Goal: Information Seeking & Learning: Learn about a topic

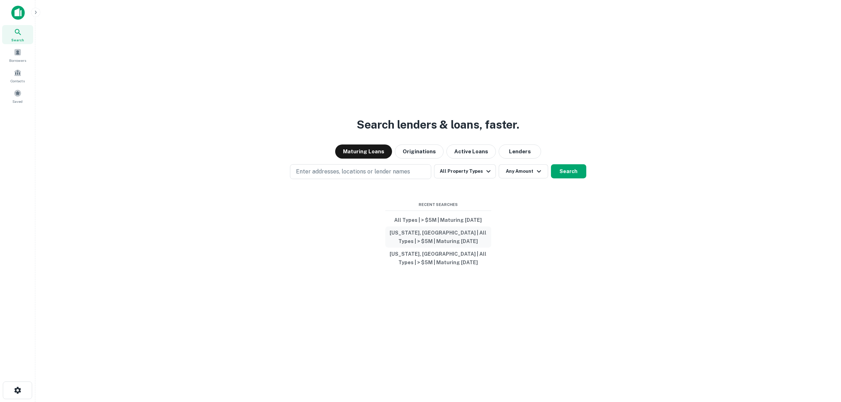
click at [450, 234] on button "[US_STATE], [GEOGRAPHIC_DATA] | All Types | > $5M | Maturing [DATE]" at bounding box center [438, 236] width 106 height 21
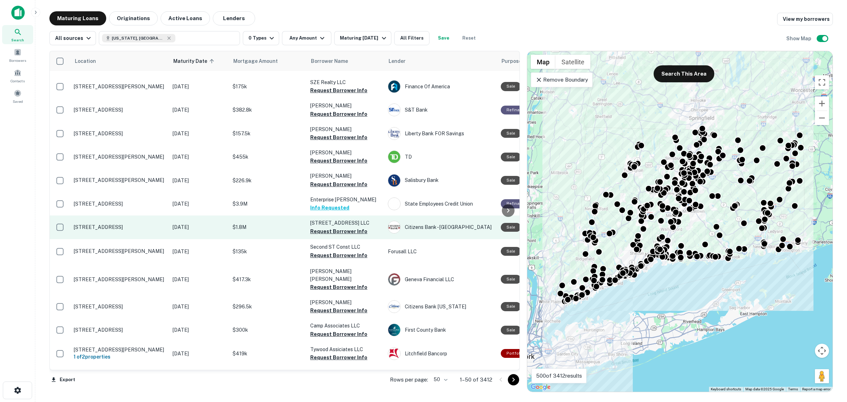
scroll to position [574, 0]
click at [341, 228] on button "Request Borrower Info" at bounding box center [338, 232] width 57 height 8
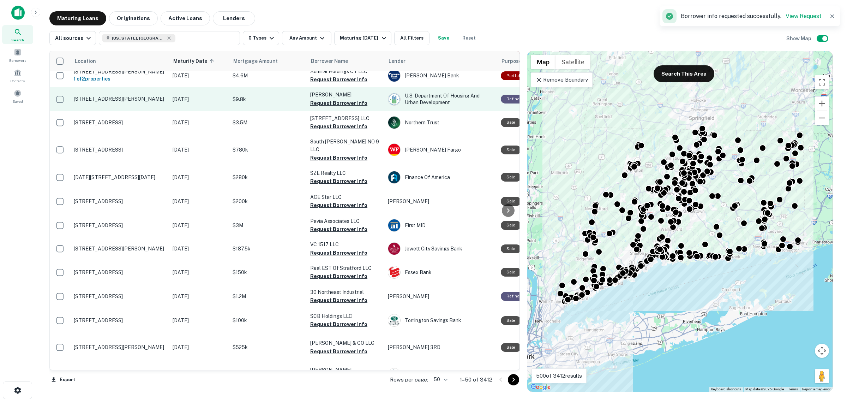
scroll to position [883, 0]
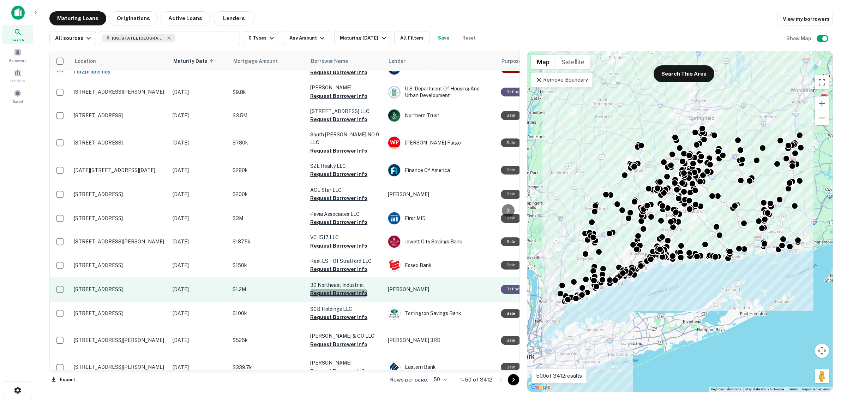
click at [338, 289] on button "Request Borrower Info" at bounding box center [338, 293] width 57 height 8
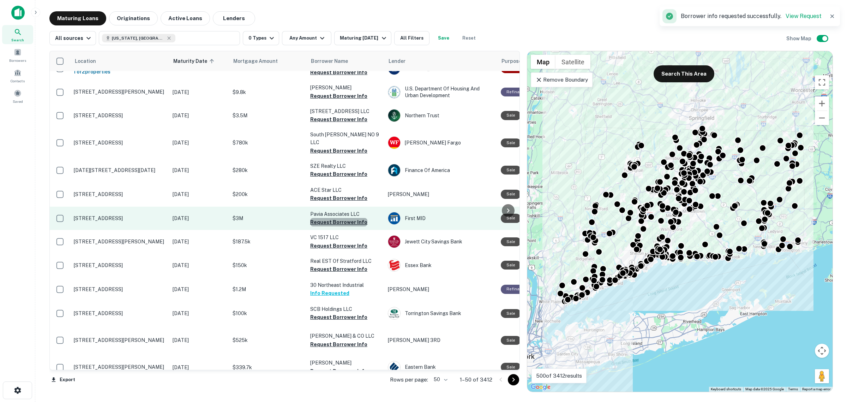
click at [343, 218] on button "Request Borrower Info" at bounding box center [338, 222] width 57 height 8
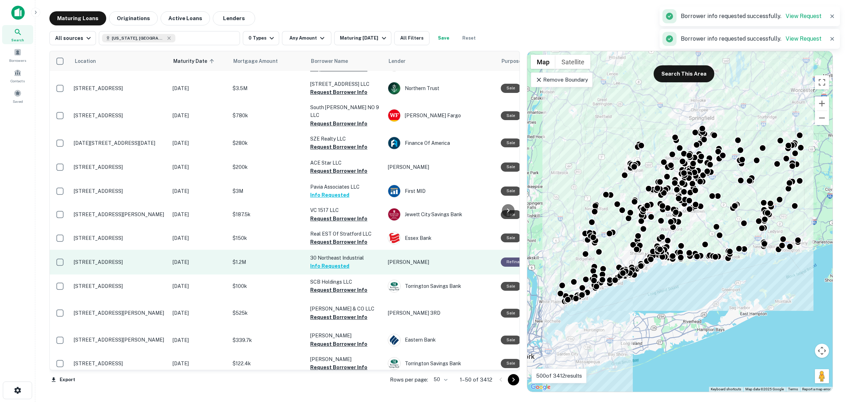
scroll to position [910, 0]
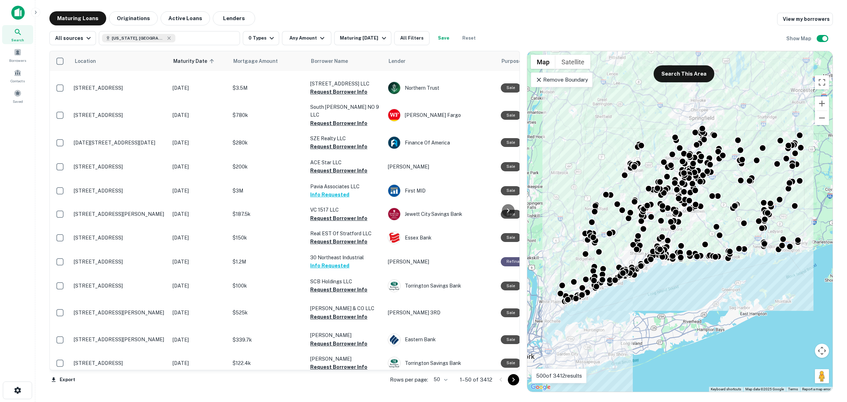
click at [510, 382] on icon "Go to next page" at bounding box center [513, 379] width 8 height 8
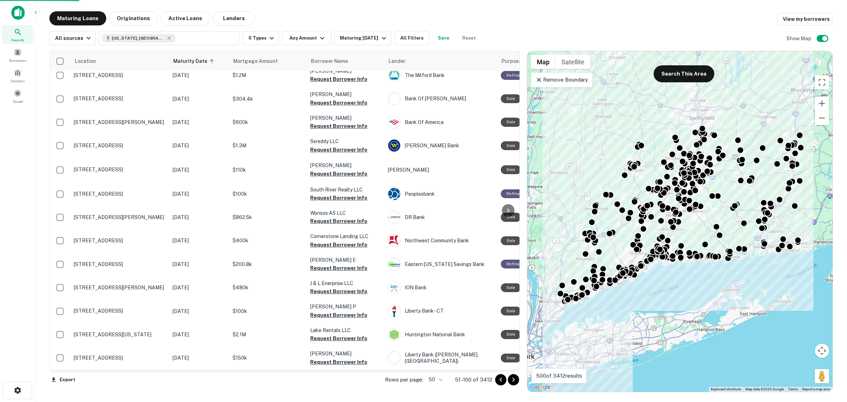
scroll to position [885, 0]
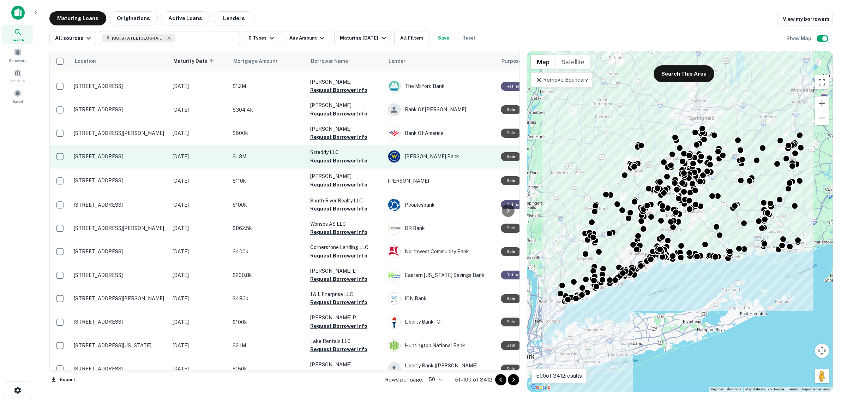
click at [344, 149] on td "Ssreddy LLC Request Borrower Info" at bounding box center [346, 156] width 78 height 23
click at [344, 156] on button "Request Borrower Info" at bounding box center [338, 160] width 57 height 8
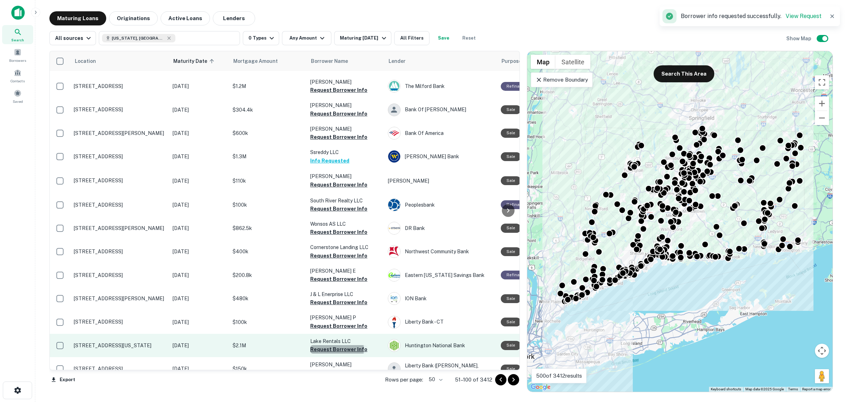
click at [335, 345] on button "Request Borrower Info" at bounding box center [338, 349] width 57 height 8
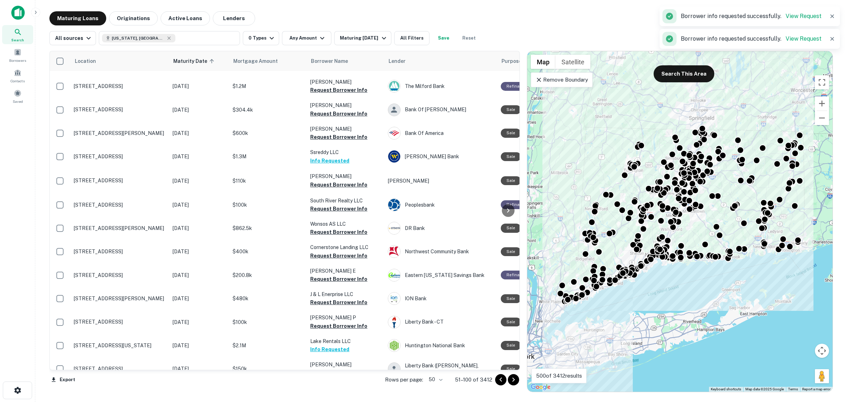
click at [514, 382] on icon "Go to next page" at bounding box center [513, 379] width 8 height 8
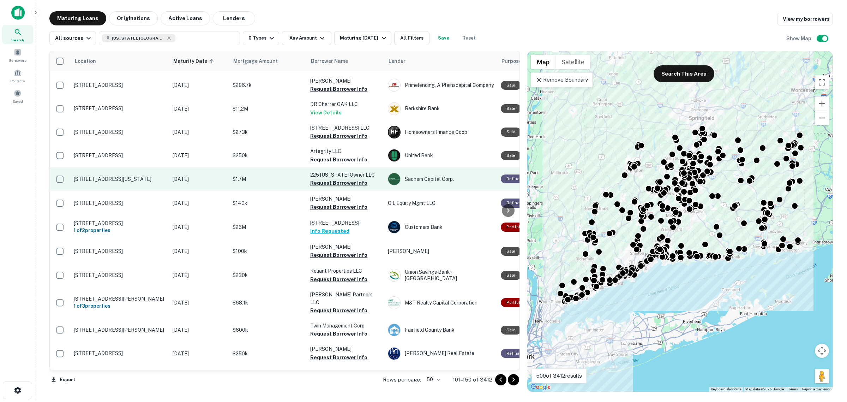
scroll to position [900, 0]
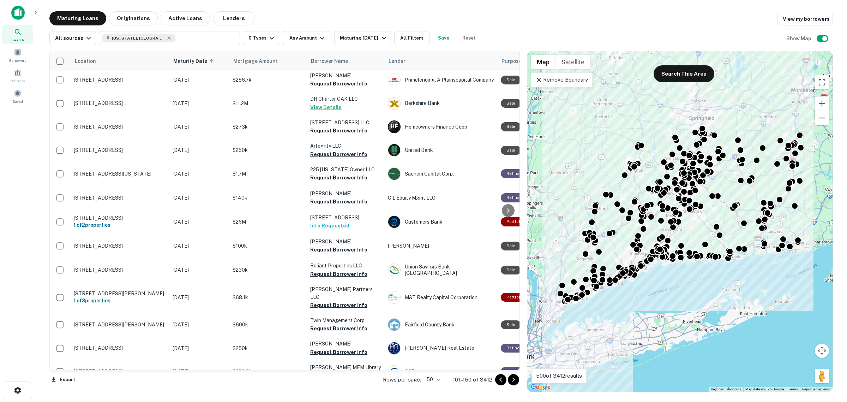
click at [509, 383] on icon "Go to next page" at bounding box center [513, 379] width 8 height 8
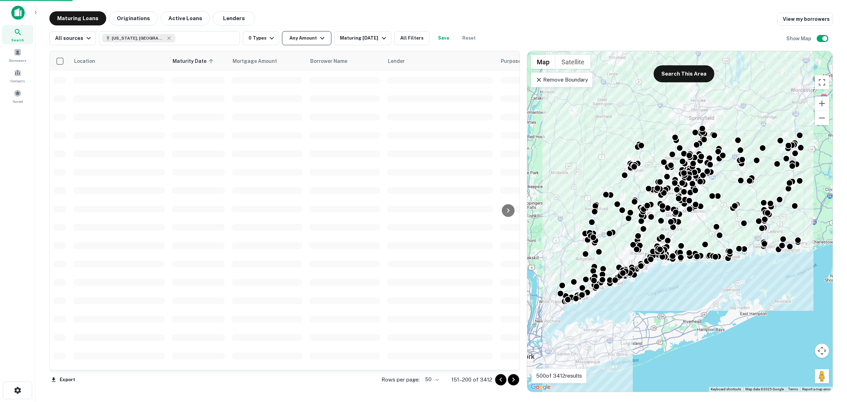
click at [313, 37] on button "Any Amount" at bounding box center [306, 38] width 49 height 14
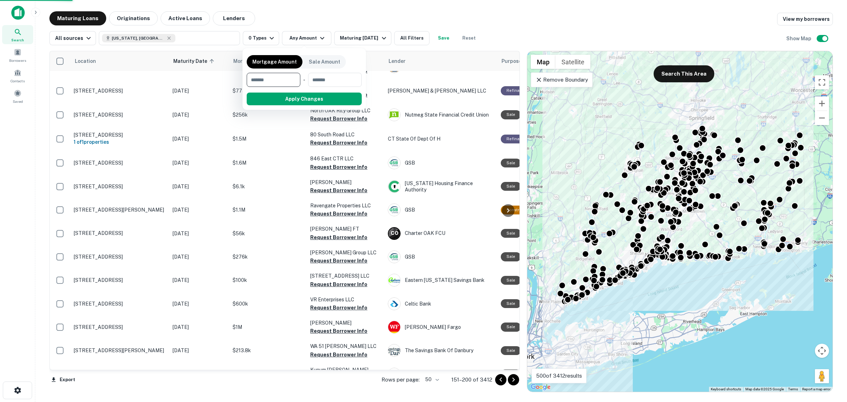
scroll to position [891, 0]
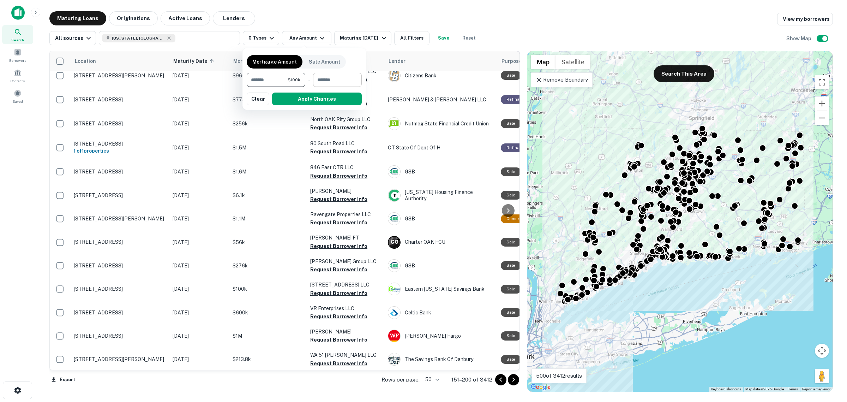
type input "******"
click at [315, 82] on input "number" at bounding box center [335, 80] width 44 height 14
type input "******"
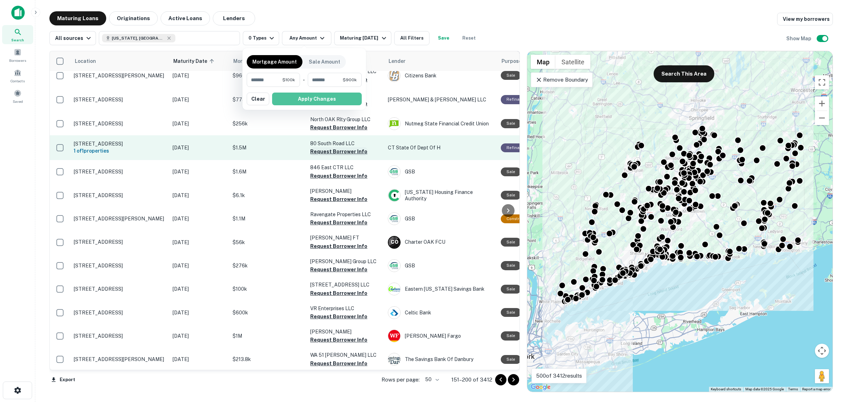
click at [342, 94] on button "Apply Changes" at bounding box center [317, 98] width 90 height 13
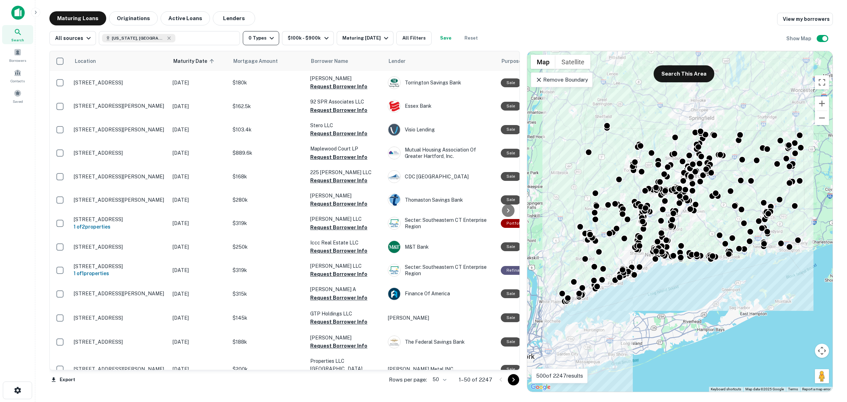
click at [275, 34] on button "0 Types" at bounding box center [261, 38] width 36 height 14
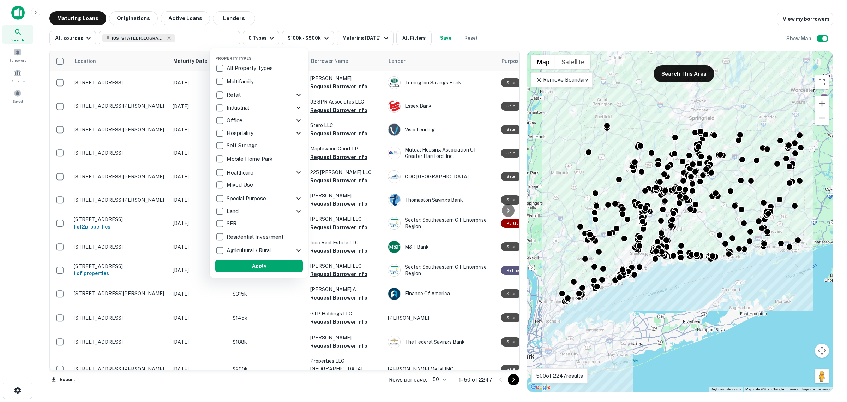
click at [246, 76] on div "Multifamily" at bounding box center [259, 82] width 88 height 12
click at [242, 91] on p "Retail" at bounding box center [239, 95] width 16 height 8
click at [285, 269] on button "Apply" at bounding box center [264, 265] width 88 height 13
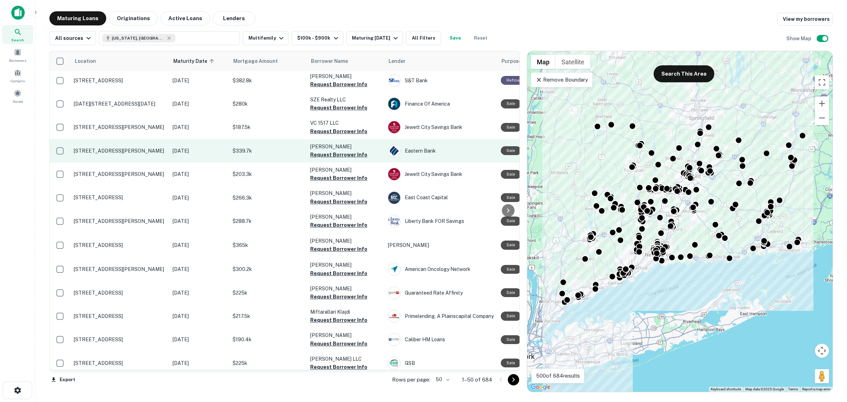
scroll to position [132, 0]
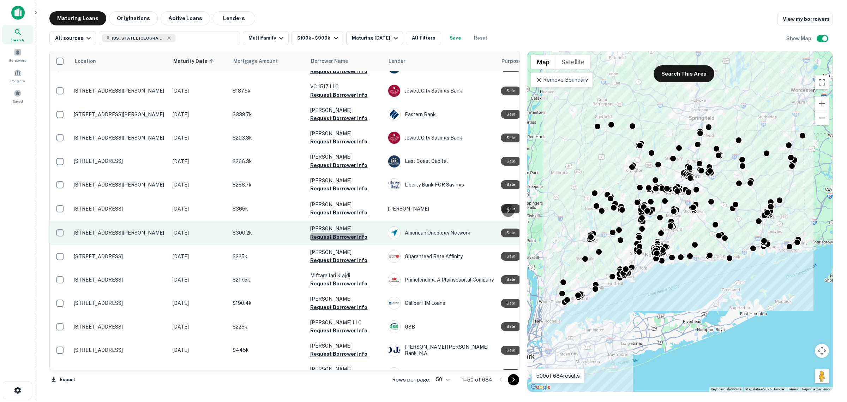
click at [317, 233] on button "Request Borrower Info" at bounding box center [338, 237] width 57 height 8
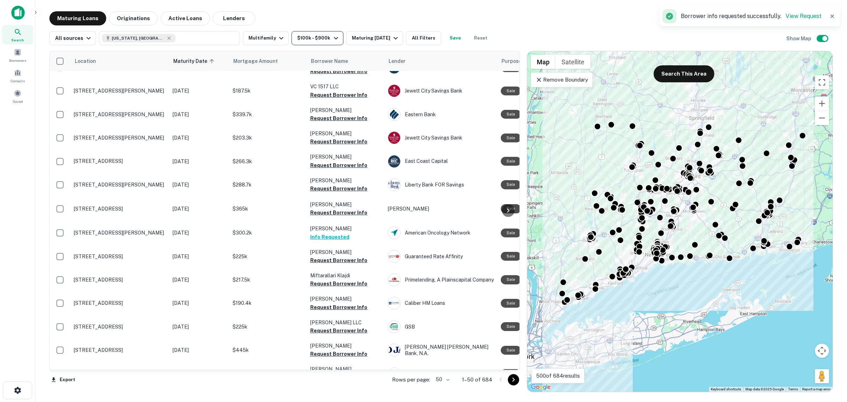
click at [308, 38] on button "$100k - $900k" at bounding box center [318, 38] width 52 height 14
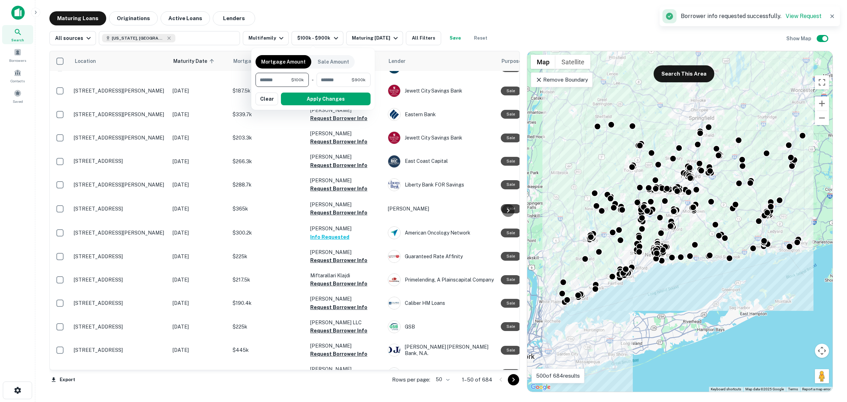
drag, startPoint x: 277, startPoint y: 78, endPoint x: 241, endPoint y: 78, distance: 36.4
click at [241, 78] on div "Mortgage Amount Sale Amount ****** $100k ​ - ****** $900k ​ Apply Changes Clear" at bounding box center [423, 201] width 847 height 402
type input "******"
click at [330, 97] on button "Apply Changes" at bounding box center [326, 98] width 90 height 13
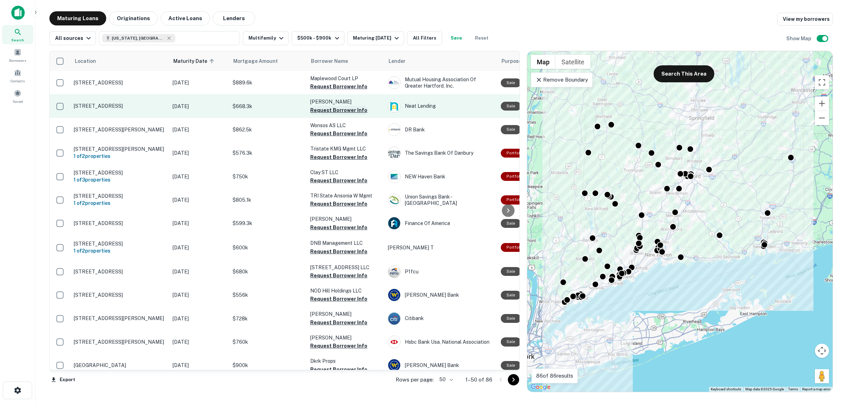
click at [340, 110] on button "Request Borrower Info" at bounding box center [338, 110] width 57 height 8
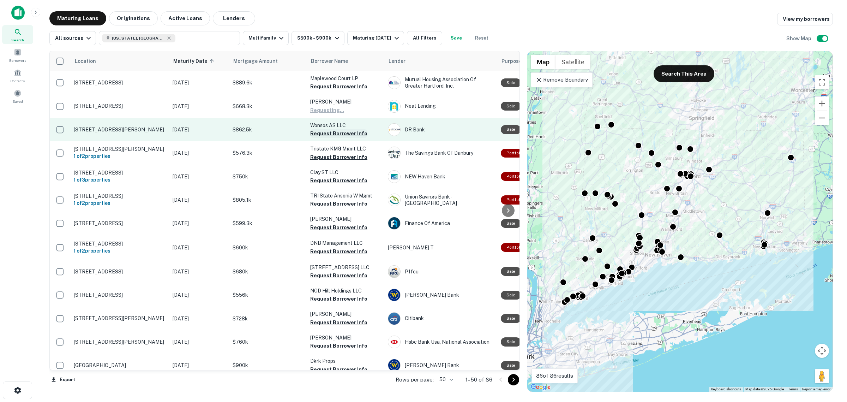
click at [329, 135] on button "Request Borrower Info" at bounding box center [338, 133] width 57 height 8
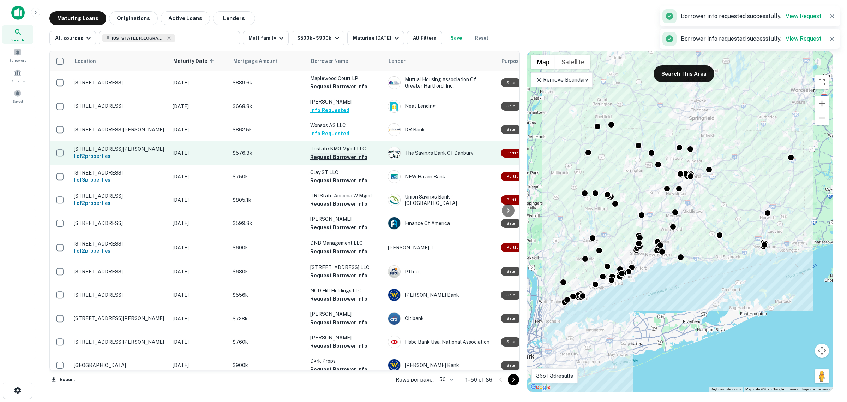
click at [333, 153] on button "Request Borrower Info" at bounding box center [338, 157] width 57 height 8
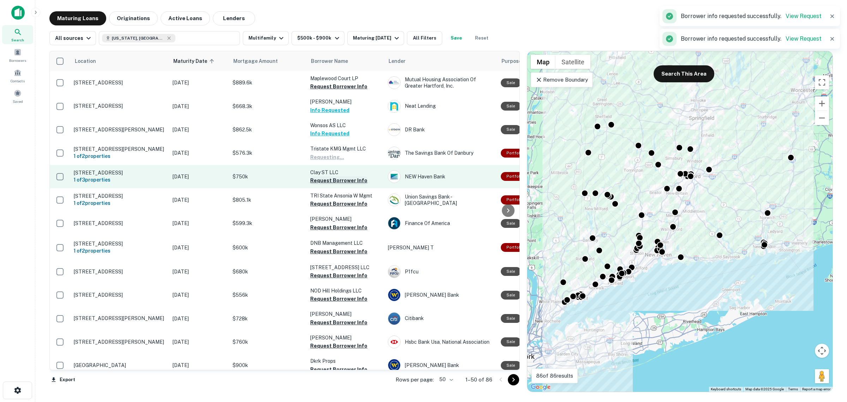
click at [328, 180] on button "Request Borrower Info" at bounding box center [338, 180] width 57 height 8
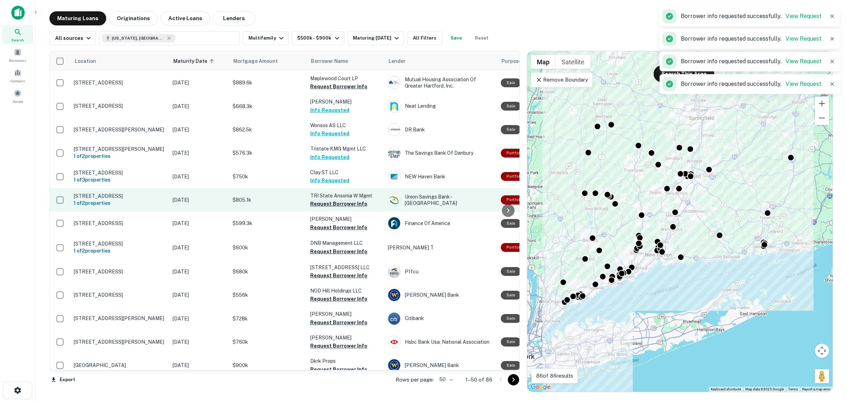
click at [328, 205] on button "Request Borrower Info" at bounding box center [338, 203] width 57 height 8
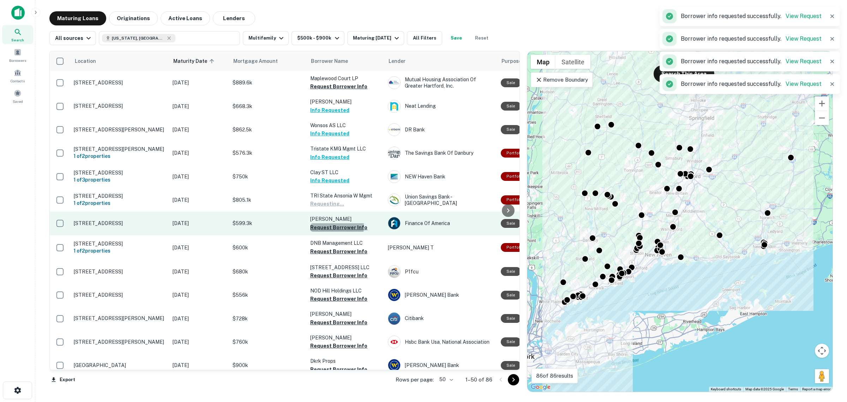
click at [328, 230] on button "Request Borrower Info" at bounding box center [338, 227] width 57 height 8
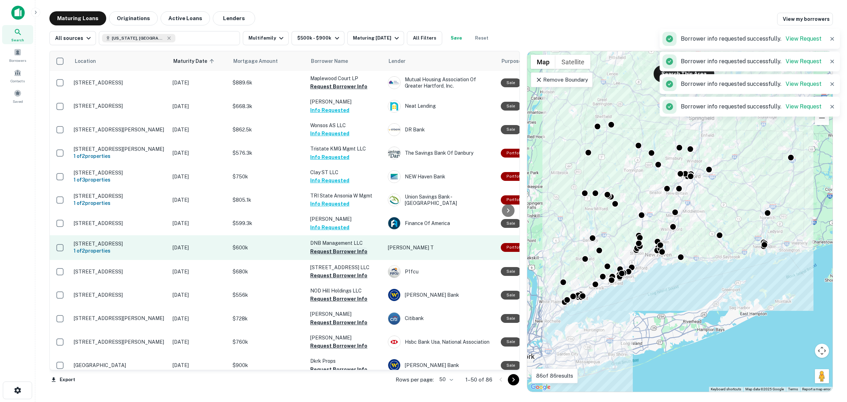
click at [332, 256] on button "Request Borrower Info" at bounding box center [338, 251] width 57 height 8
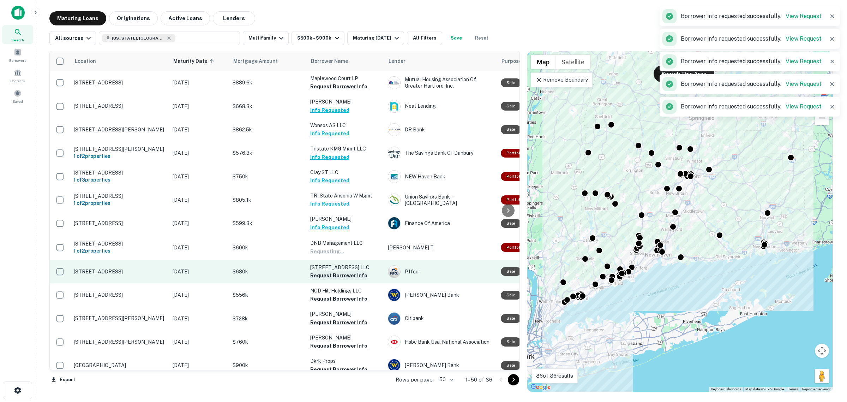
click at [335, 279] on button "Request Borrower Info" at bounding box center [338, 275] width 57 height 8
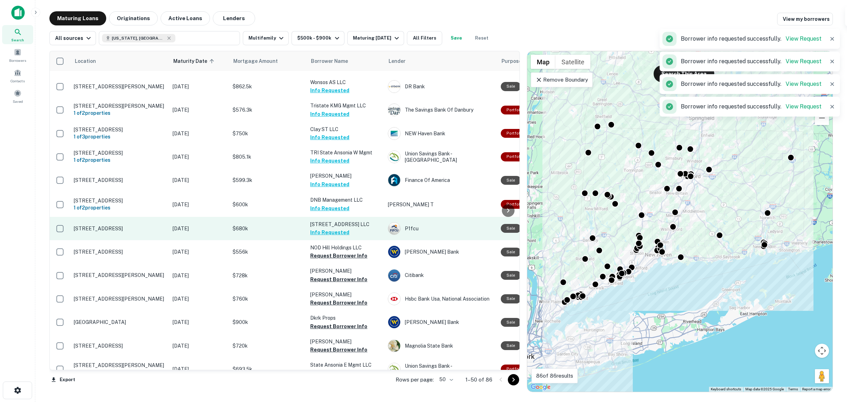
scroll to position [44, 0]
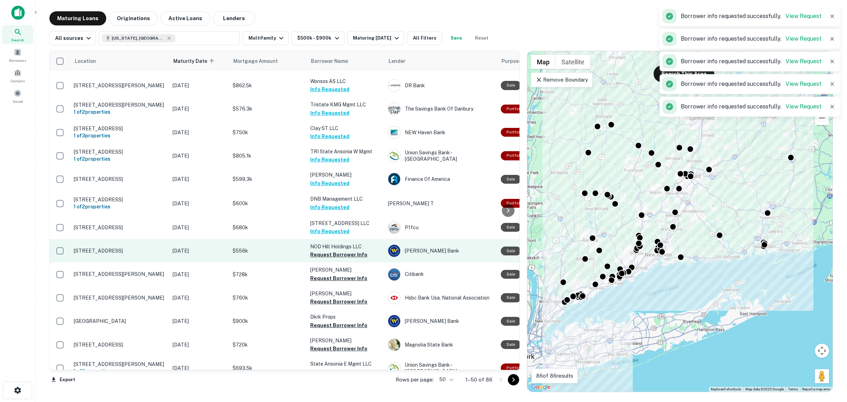
click at [337, 259] on button "Request Borrower Info" at bounding box center [338, 254] width 57 height 8
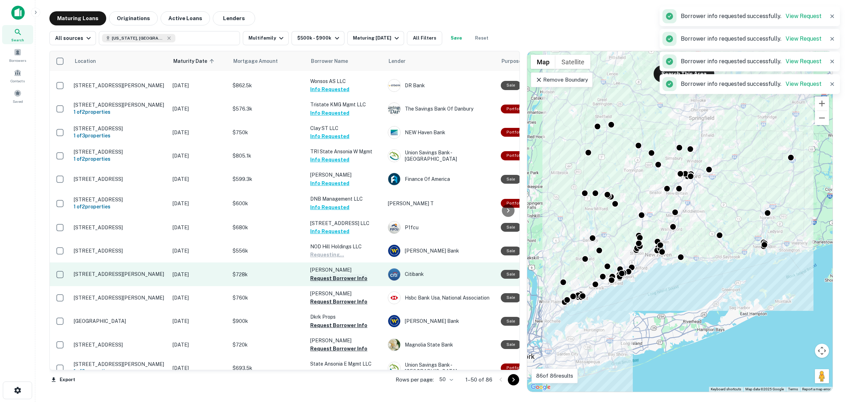
click at [340, 280] on button "Request Borrower Info" at bounding box center [338, 278] width 57 height 8
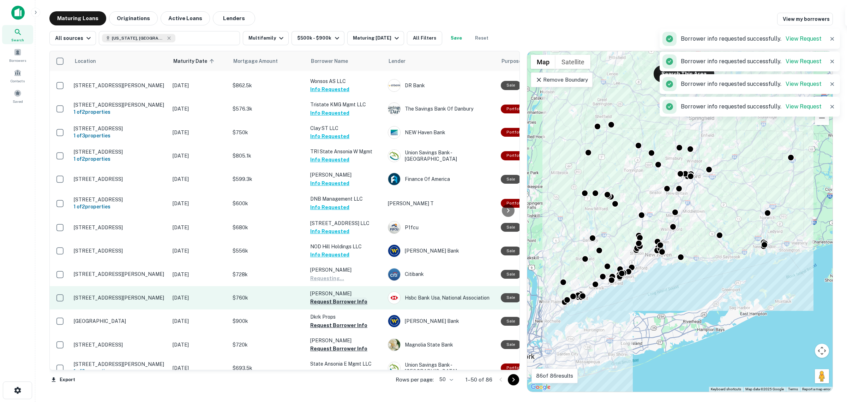
click at [334, 306] on button "Request Borrower Info" at bounding box center [338, 301] width 57 height 8
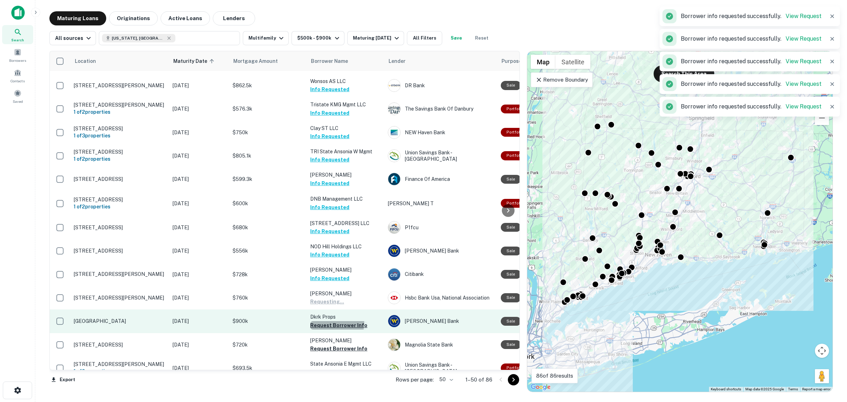
click at [334, 329] on button "Request Borrower Info" at bounding box center [338, 325] width 57 height 8
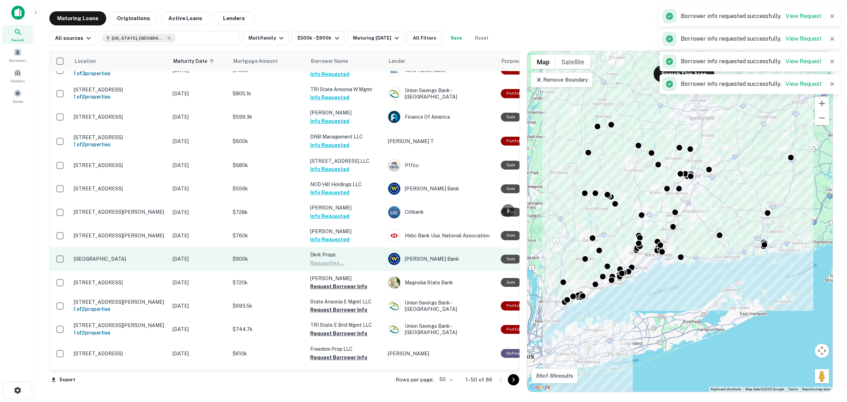
scroll to position [132, 0]
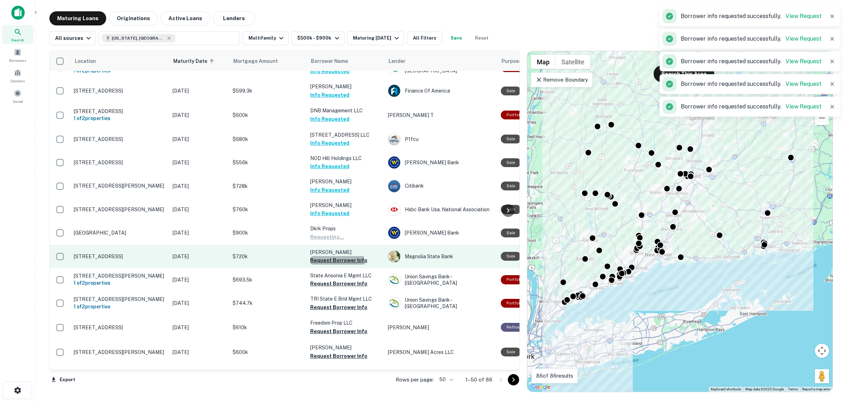
click at [336, 264] on button "Request Borrower Info" at bounding box center [338, 260] width 57 height 8
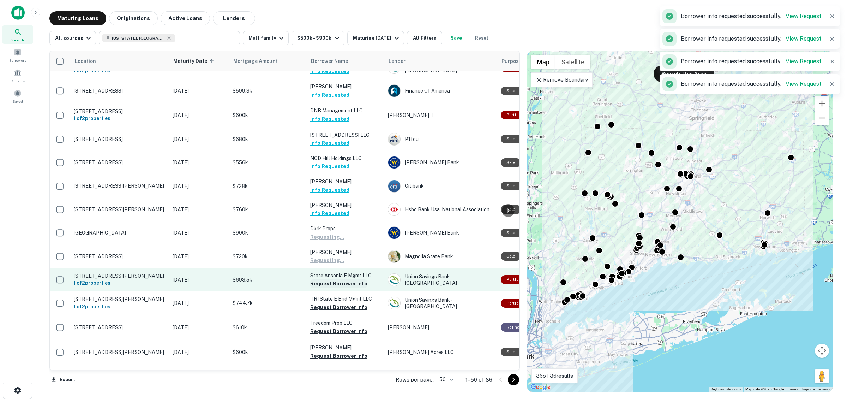
click at [333, 288] on button "Request Borrower Info" at bounding box center [338, 283] width 57 height 8
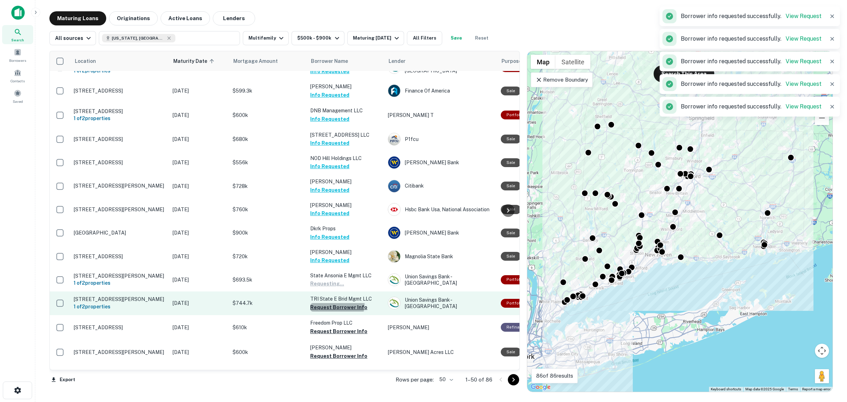
click at [336, 310] on button "Request Borrower Info" at bounding box center [338, 307] width 57 height 8
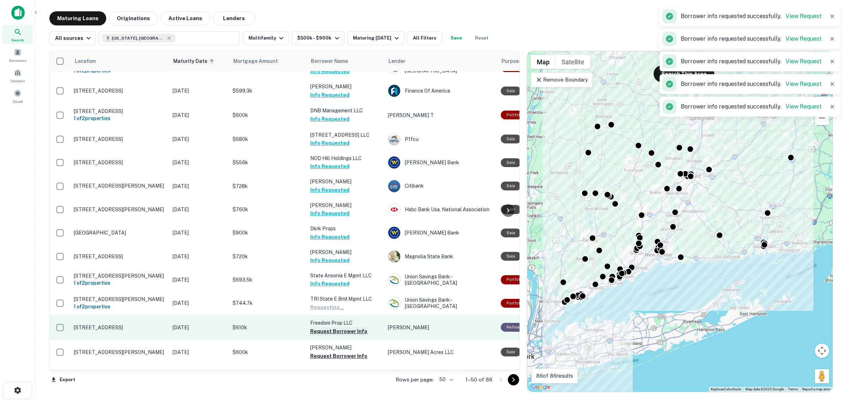
click at [338, 335] on button "Request Borrower Info" at bounding box center [338, 331] width 57 height 8
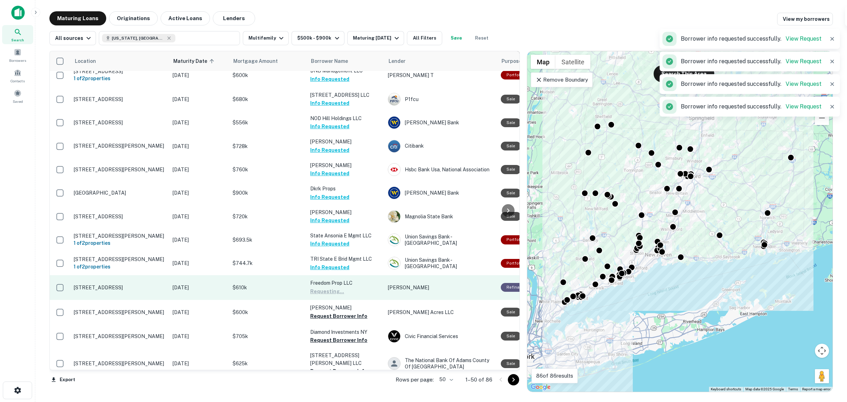
scroll to position [177, 0]
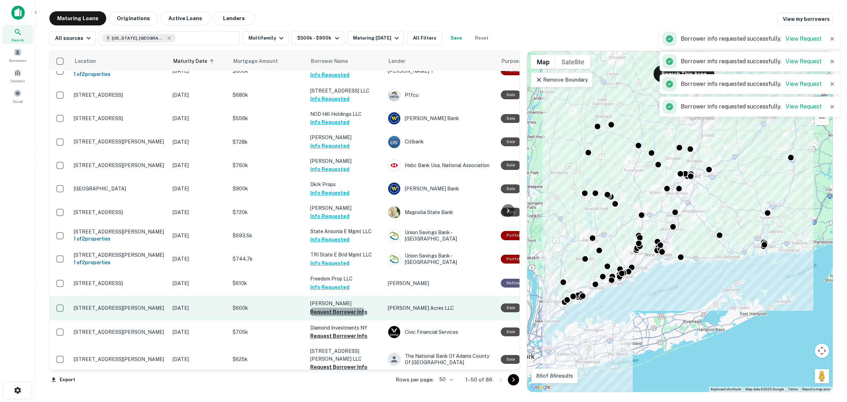
click at [335, 316] on button "Request Borrower Info" at bounding box center [338, 311] width 57 height 8
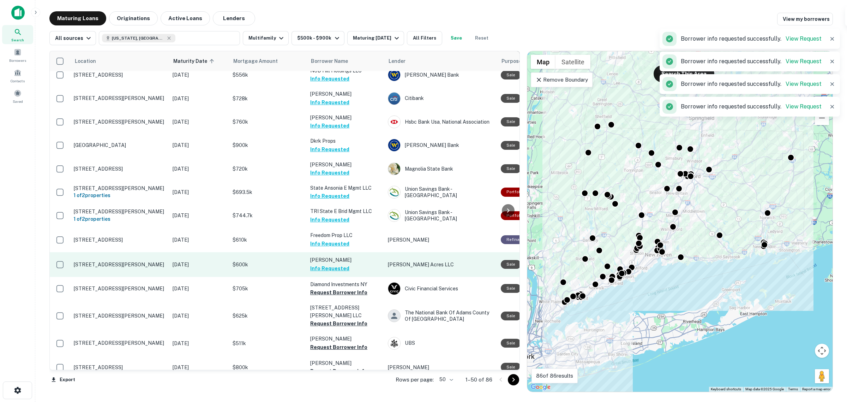
scroll to position [221, 0]
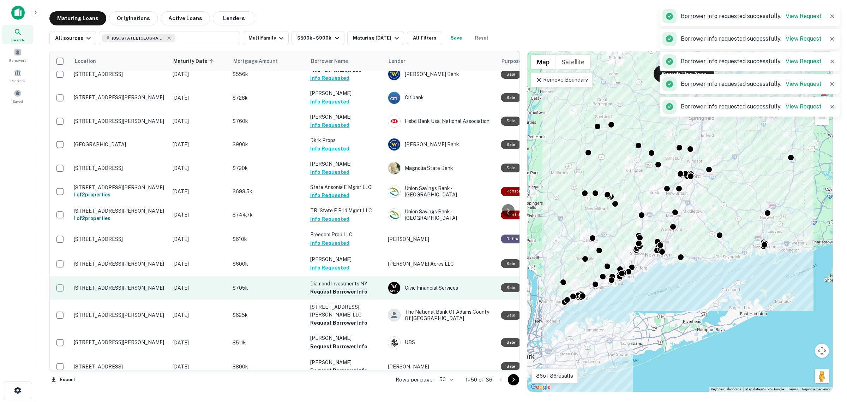
click at [344, 296] on button "Request Borrower Info" at bounding box center [338, 291] width 57 height 8
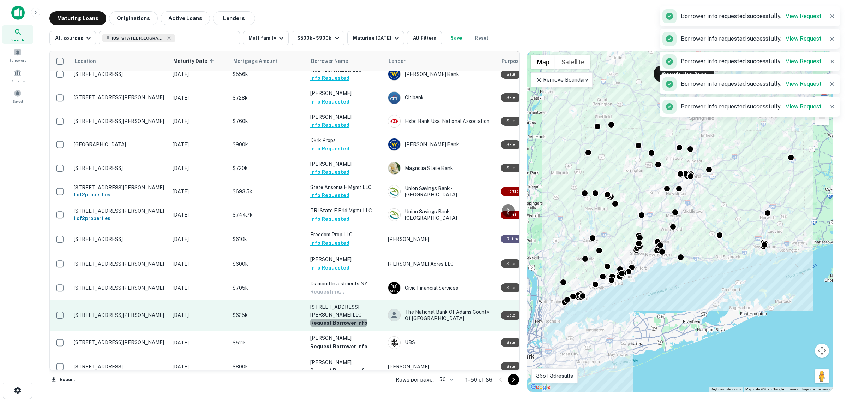
click at [346, 322] on button "Request Borrower Info" at bounding box center [338, 322] width 57 height 8
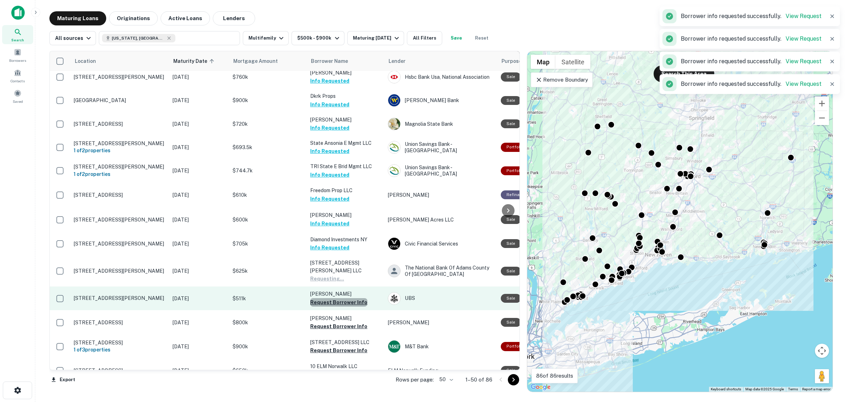
click at [341, 300] on button "Request Borrower Info" at bounding box center [338, 302] width 57 height 8
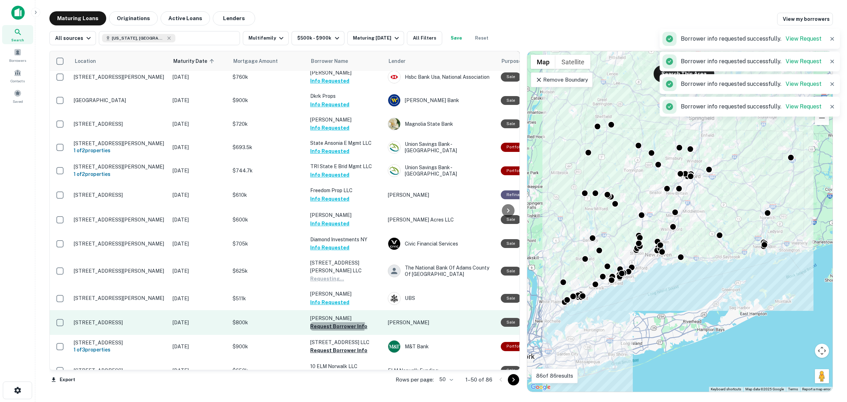
click at [337, 322] on button "Request Borrower Info" at bounding box center [338, 326] width 57 height 8
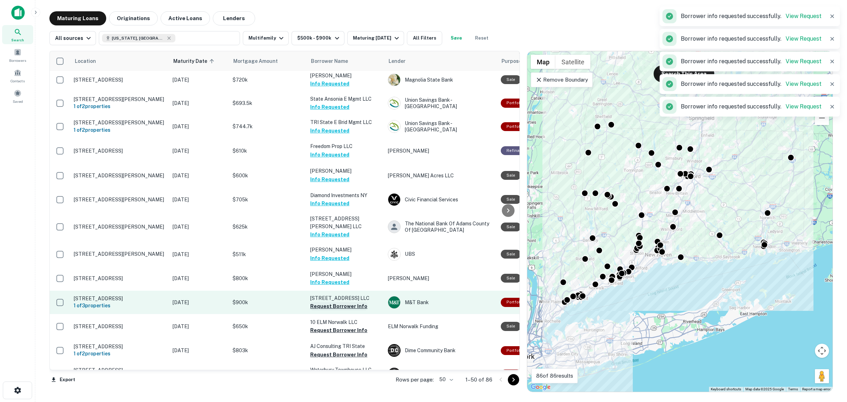
click at [340, 304] on button "Request Borrower Info" at bounding box center [338, 306] width 57 height 8
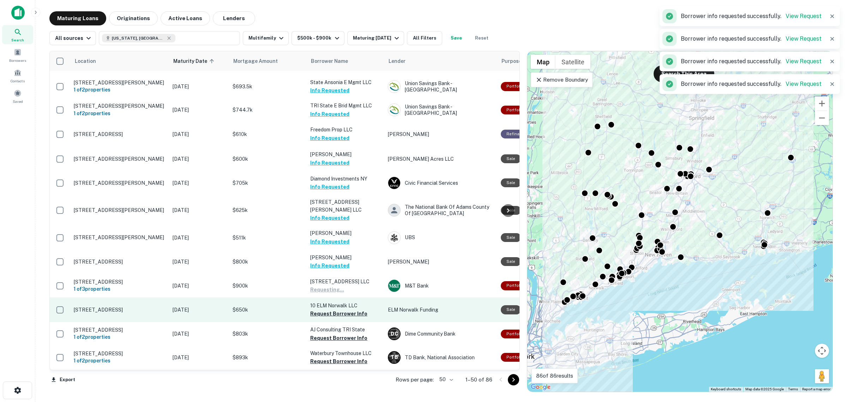
scroll to position [353, 0]
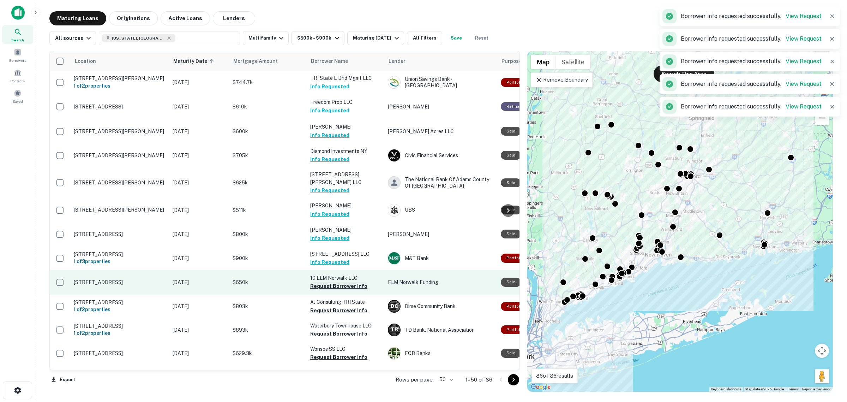
click at [341, 283] on button "Request Borrower Info" at bounding box center [338, 286] width 57 height 8
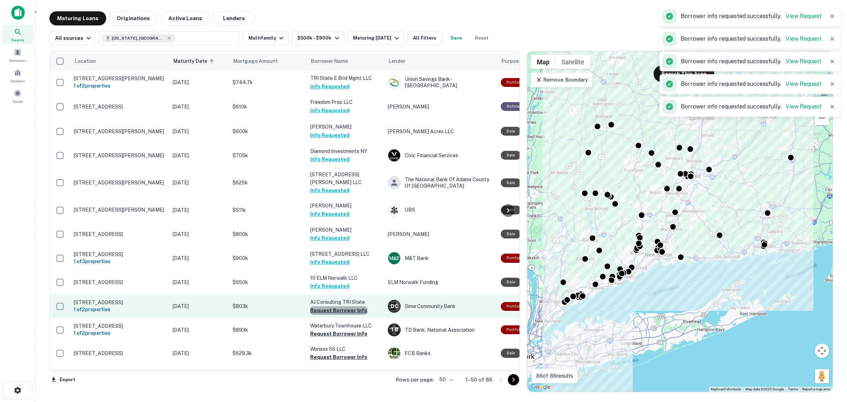
click at [340, 306] on button "Request Borrower Info" at bounding box center [338, 310] width 57 height 8
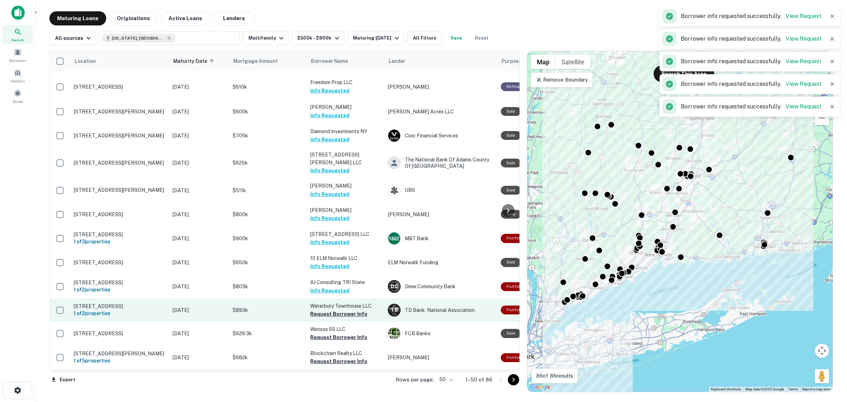
scroll to position [397, 0]
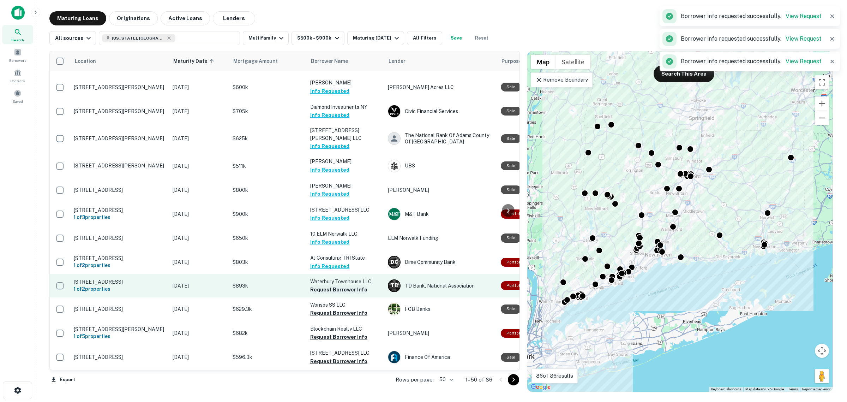
click at [336, 289] on button "Request Borrower Info" at bounding box center [338, 289] width 57 height 8
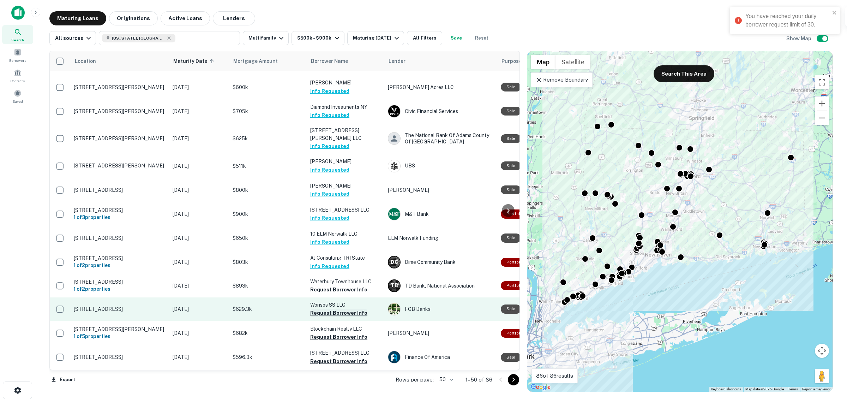
click at [334, 313] on button "Request Borrower Info" at bounding box center [338, 313] width 57 height 8
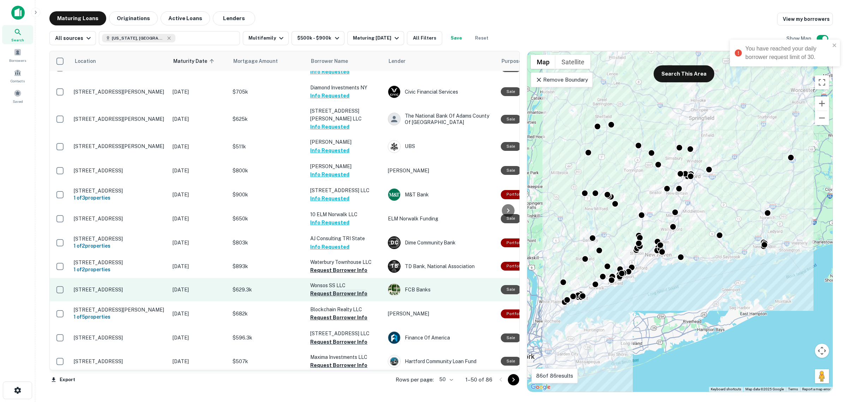
scroll to position [441, 0]
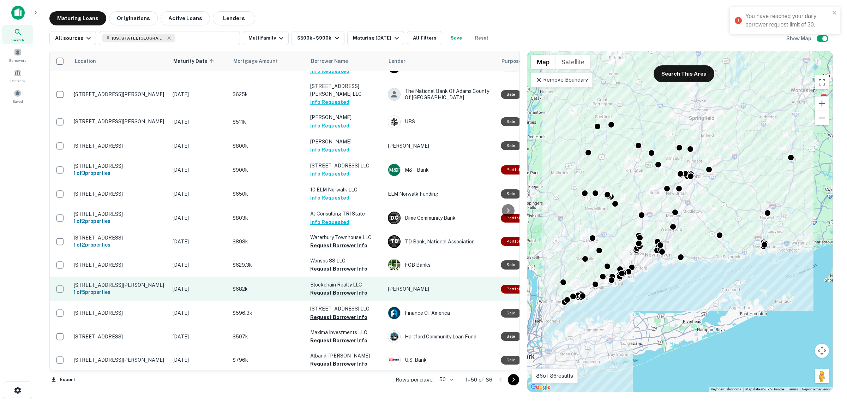
click at [340, 294] on button "Request Borrower Info" at bounding box center [338, 292] width 57 height 8
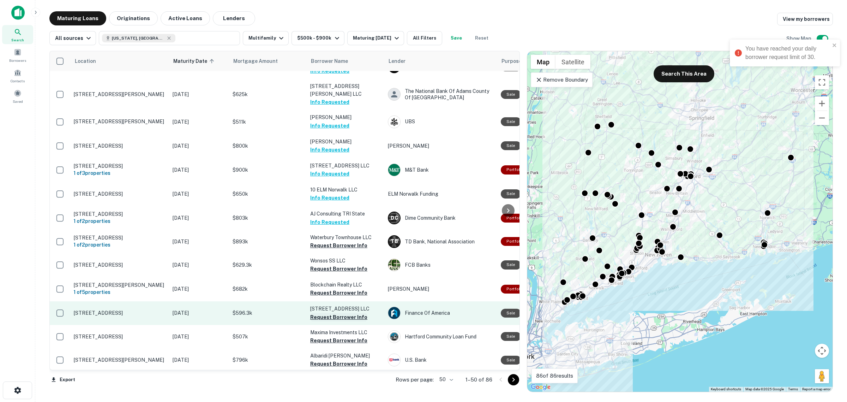
click at [338, 318] on button "Request Borrower Info" at bounding box center [338, 317] width 57 height 8
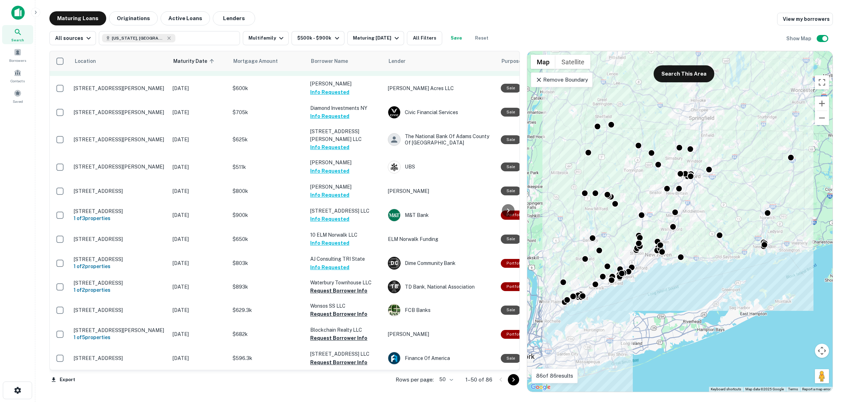
scroll to position [397, 0]
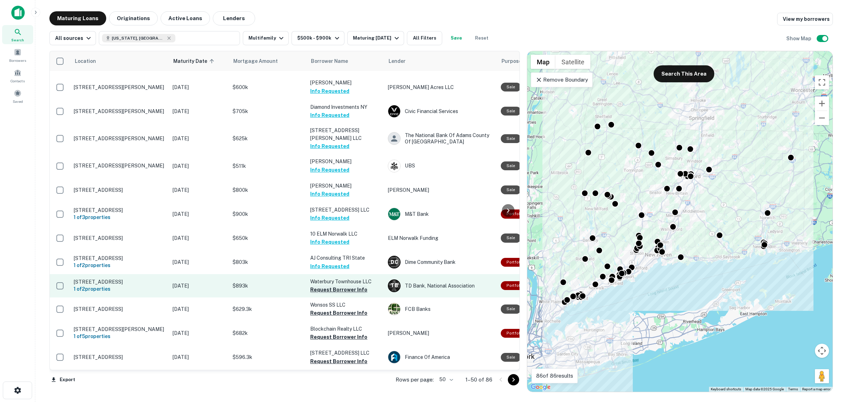
click at [359, 288] on button "Request Borrower Info" at bounding box center [338, 289] width 57 height 8
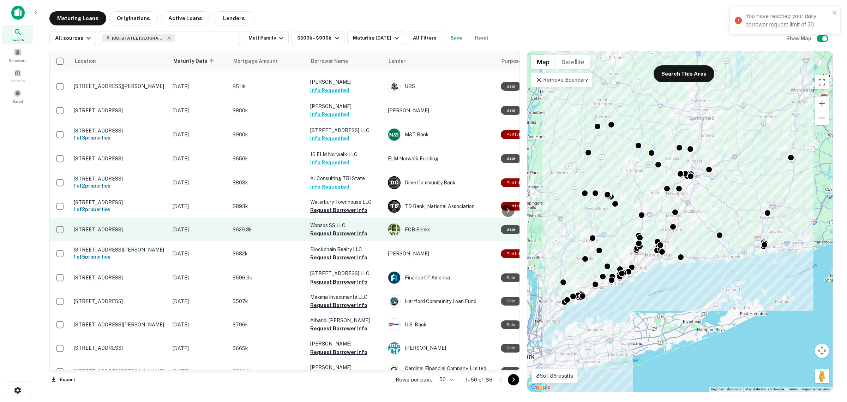
scroll to position [485, 0]
